Goal: Task Accomplishment & Management: Manage account settings

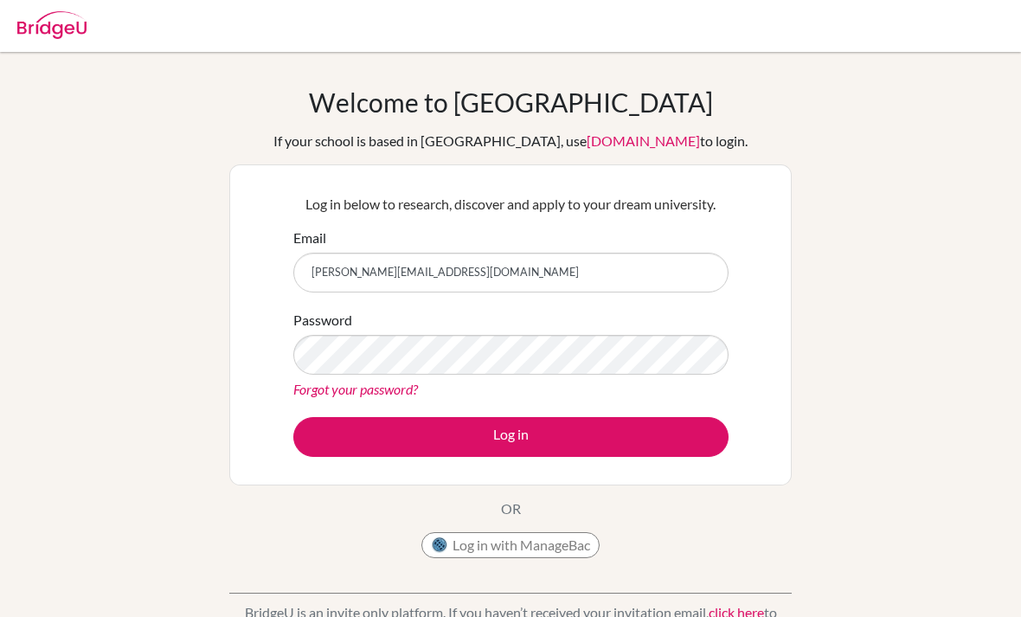
type input "mahak.alsayer@student.bbs.edu.kw"
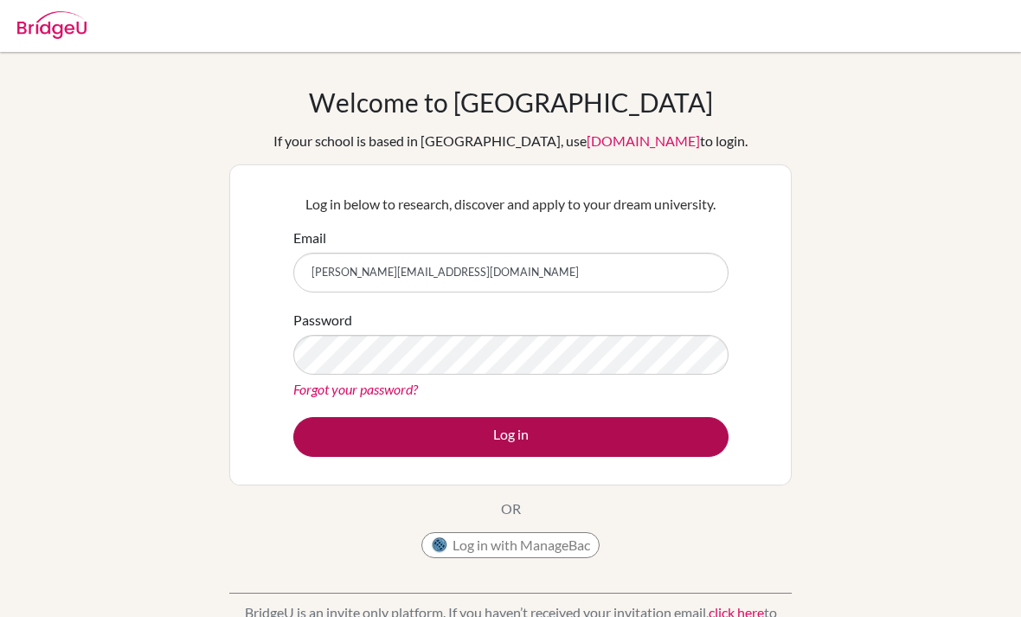
click at [634, 430] on button "Log in" at bounding box center [510, 437] width 435 height 40
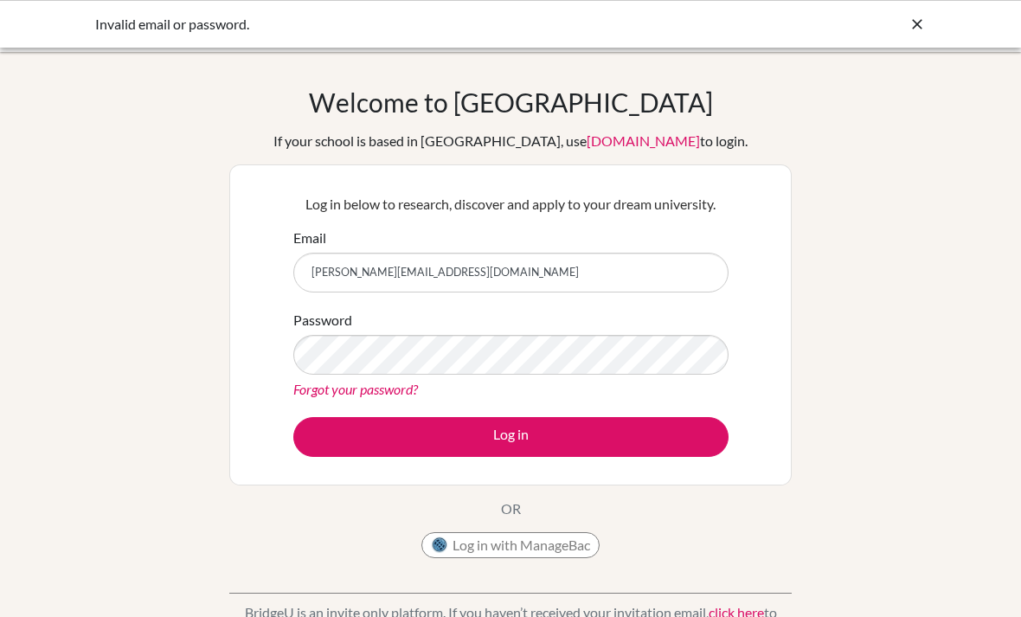
click at [378, 394] on link "Forgot your password?" at bounding box center [355, 389] width 125 height 16
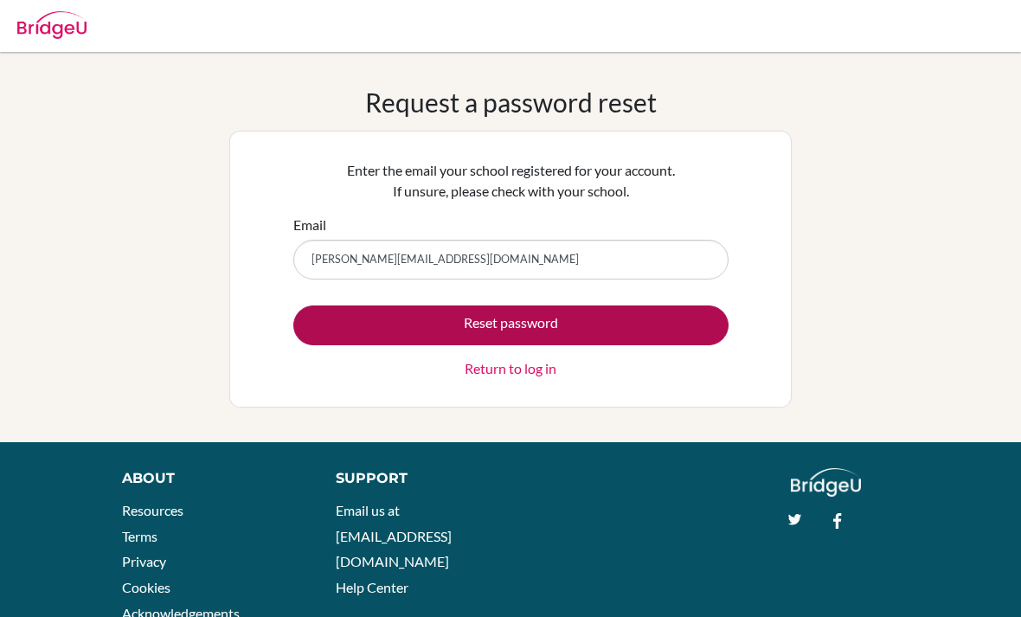
type input "mahak.alsayer@student.bbs.edu.kw"
click at [686, 325] on button "Reset password" at bounding box center [510, 326] width 435 height 40
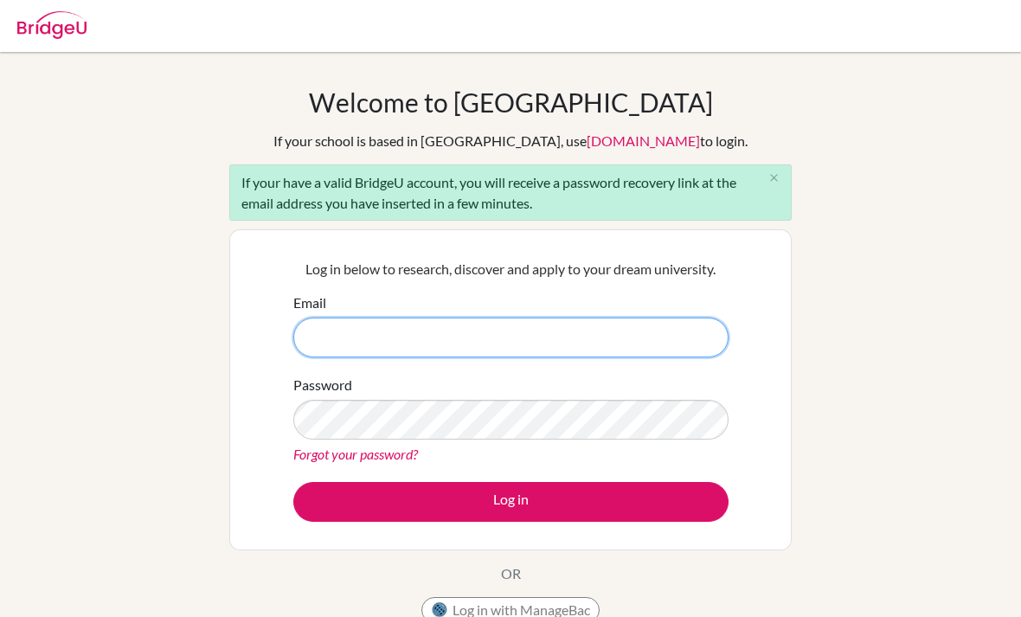
paste input "[EMAIL_ADDRESS][DOMAIN_NAME]"
type input "[EMAIL_ADDRESS][DOMAIN_NAME]"
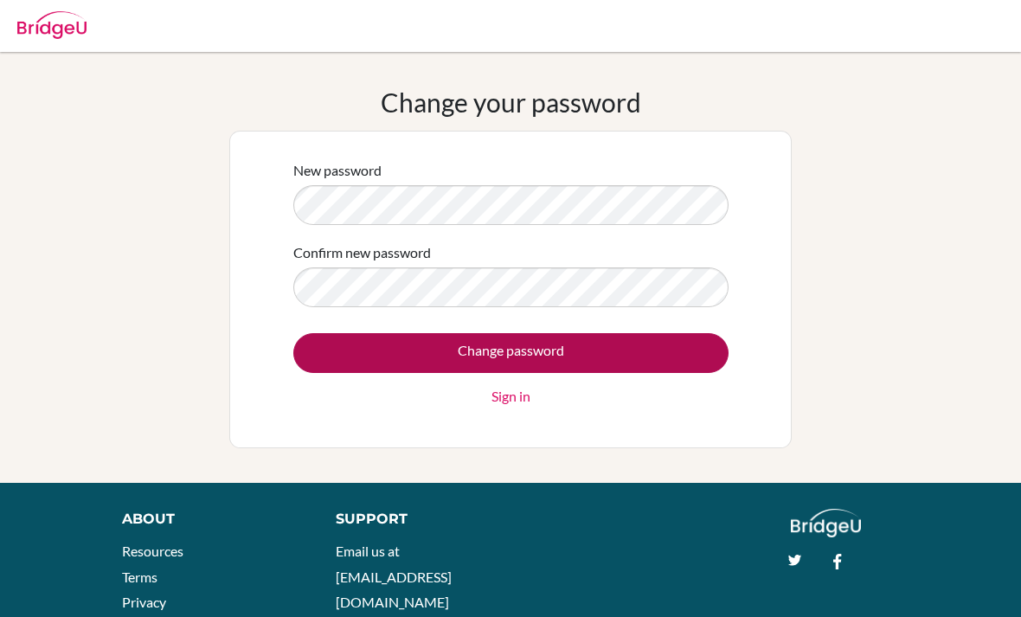
click at [698, 368] on input "Change password" at bounding box center [510, 353] width 435 height 40
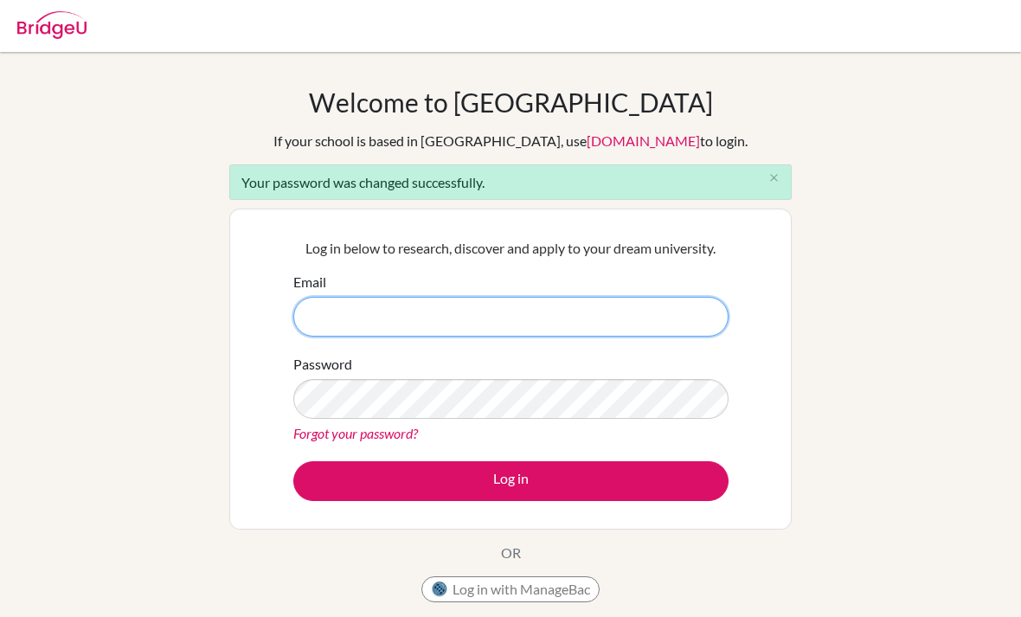
type input "mahak.alsayer@student.bbs.edu.kw"
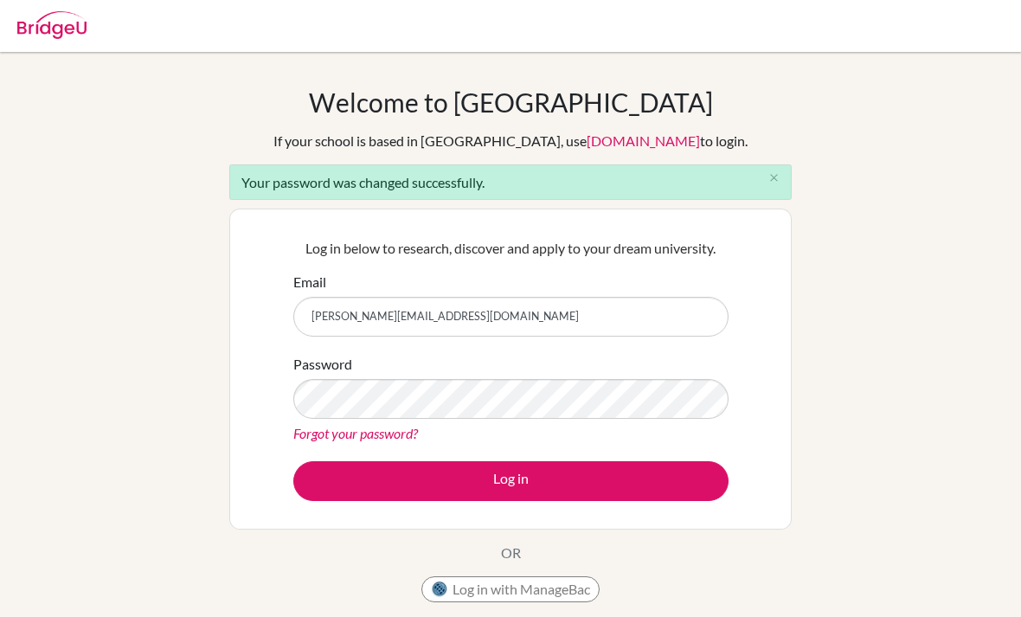
click at [511, 480] on button "Log in" at bounding box center [510, 481] width 435 height 40
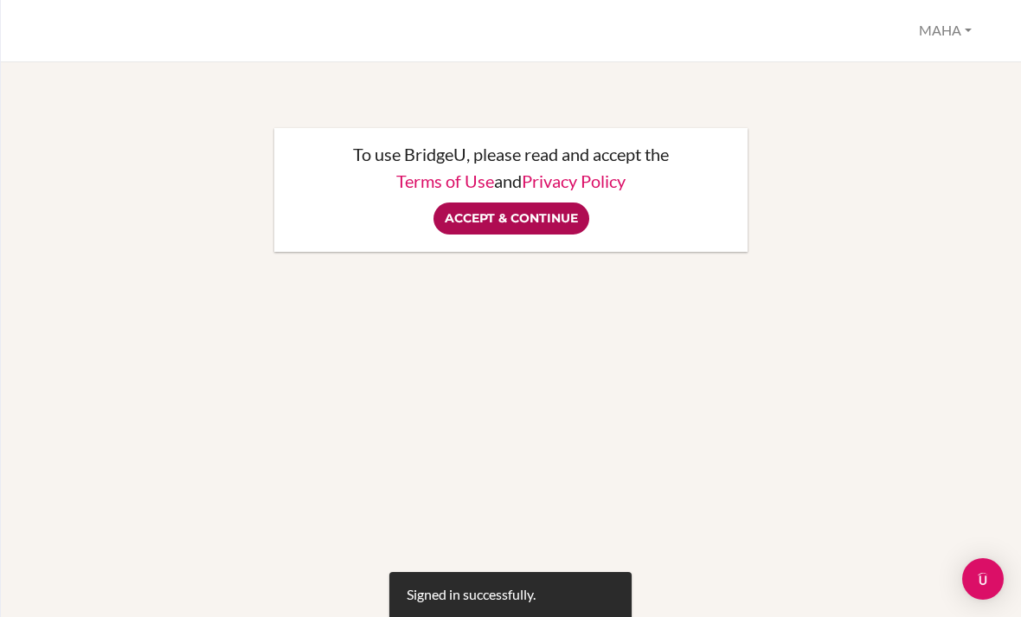
click at [537, 213] on input "Accept & Continue" at bounding box center [512, 219] width 156 height 32
